Goal: Find specific page/section: Find specific page/section

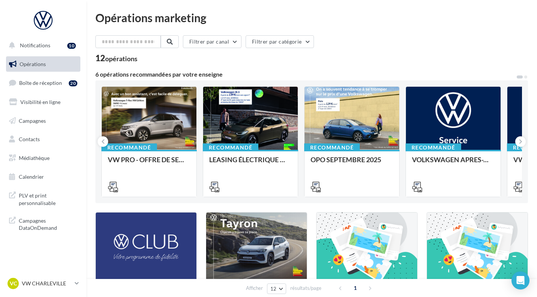
click at [57, 195] on span "PLV et print personnalisable" at bounding box center [48, 198] width 59 height 16
